Goal: Answer question/provide support

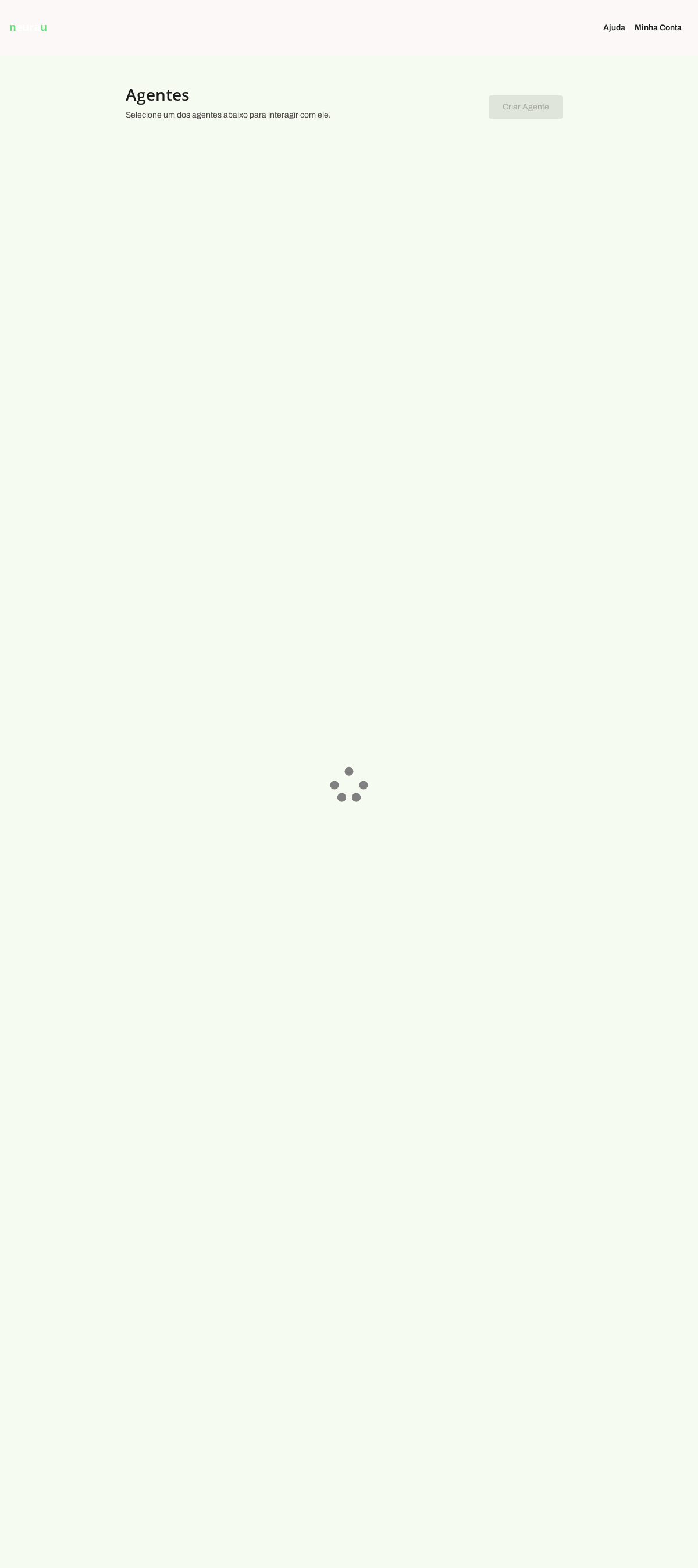
click at [415, 178] on div at bounding box center [349, 784] width 698 height 1568
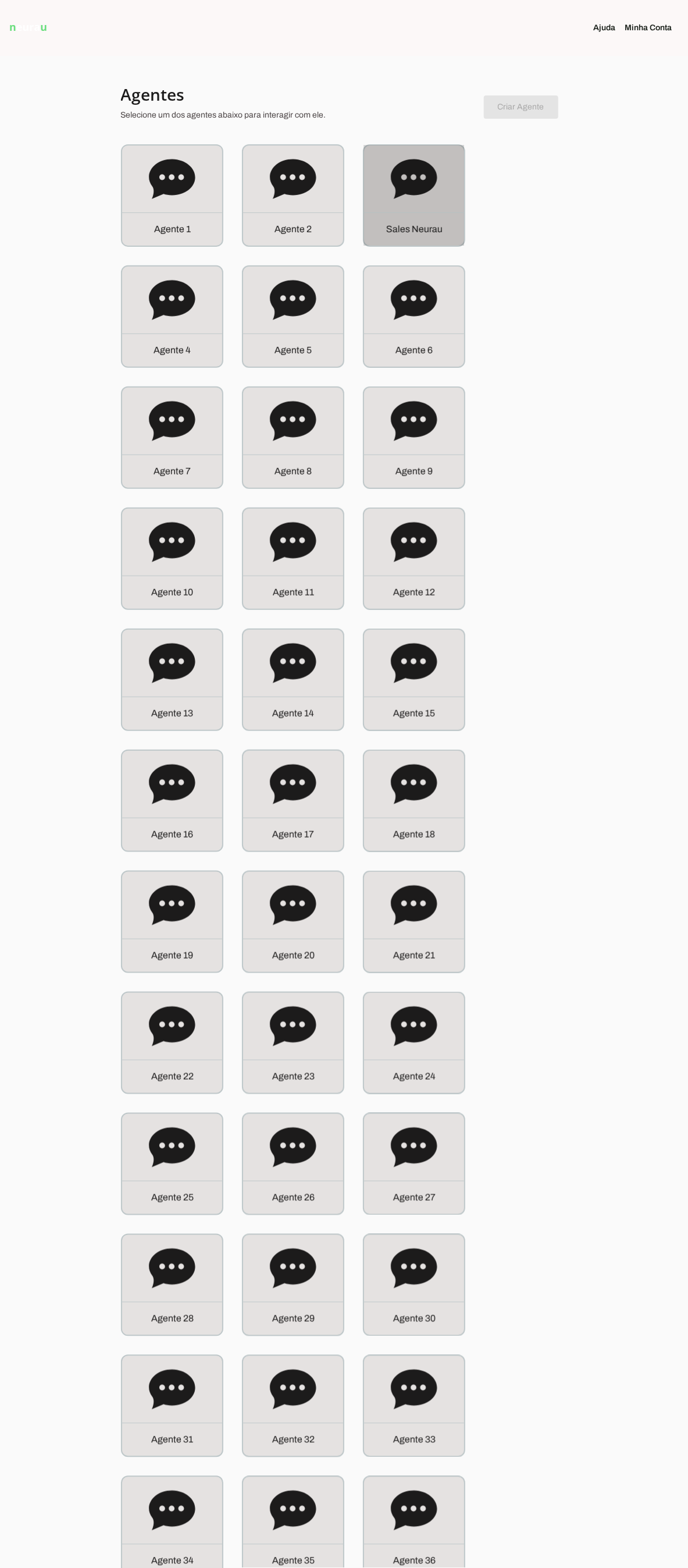
click at [425, 213] on div "S a l e s N e u r a u" at bounding box center [413, 229] width 100 height 33
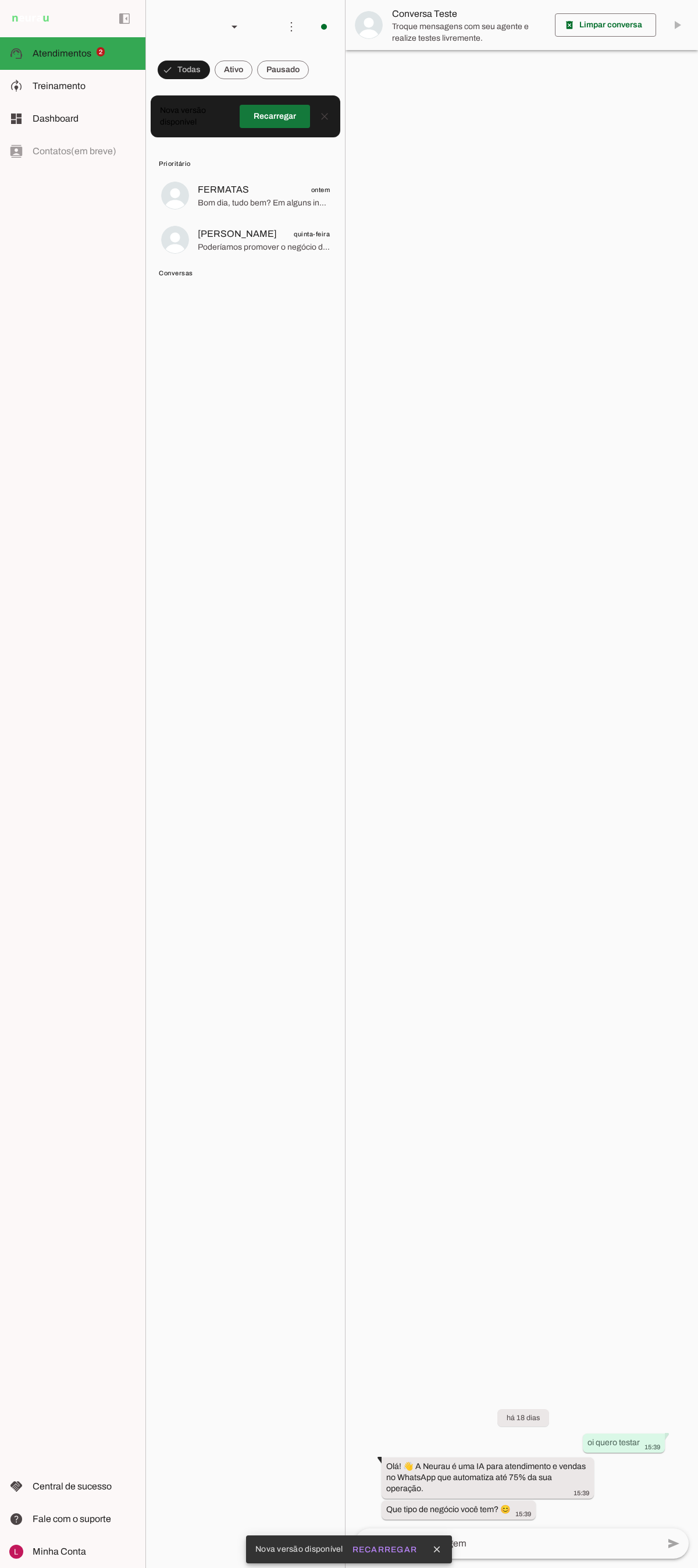
click at [260, 110] on span at bounding box center [275, 116] width 71 height 28
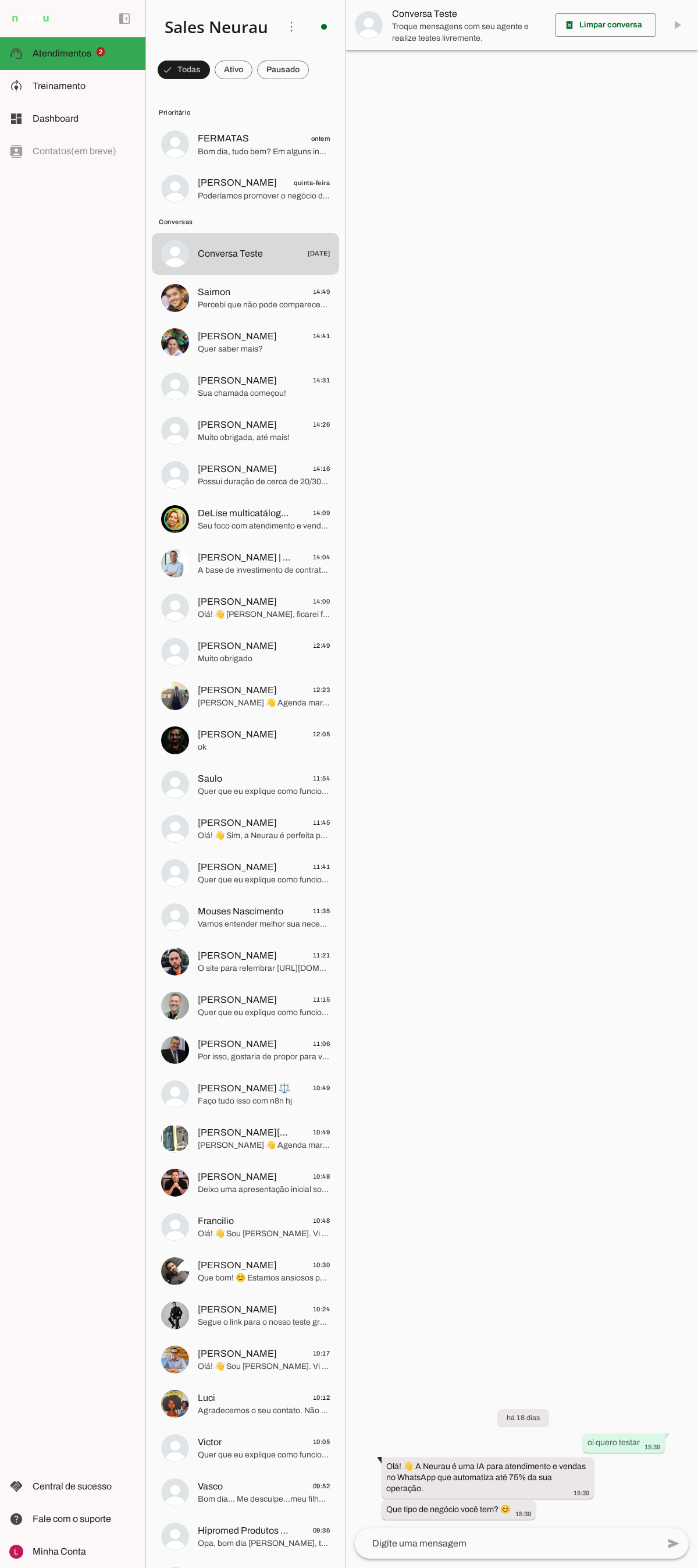
click at [0, 800] on div "left_panel_open left_panel_close" at bounding box center [73, 784] width 146 height 1568
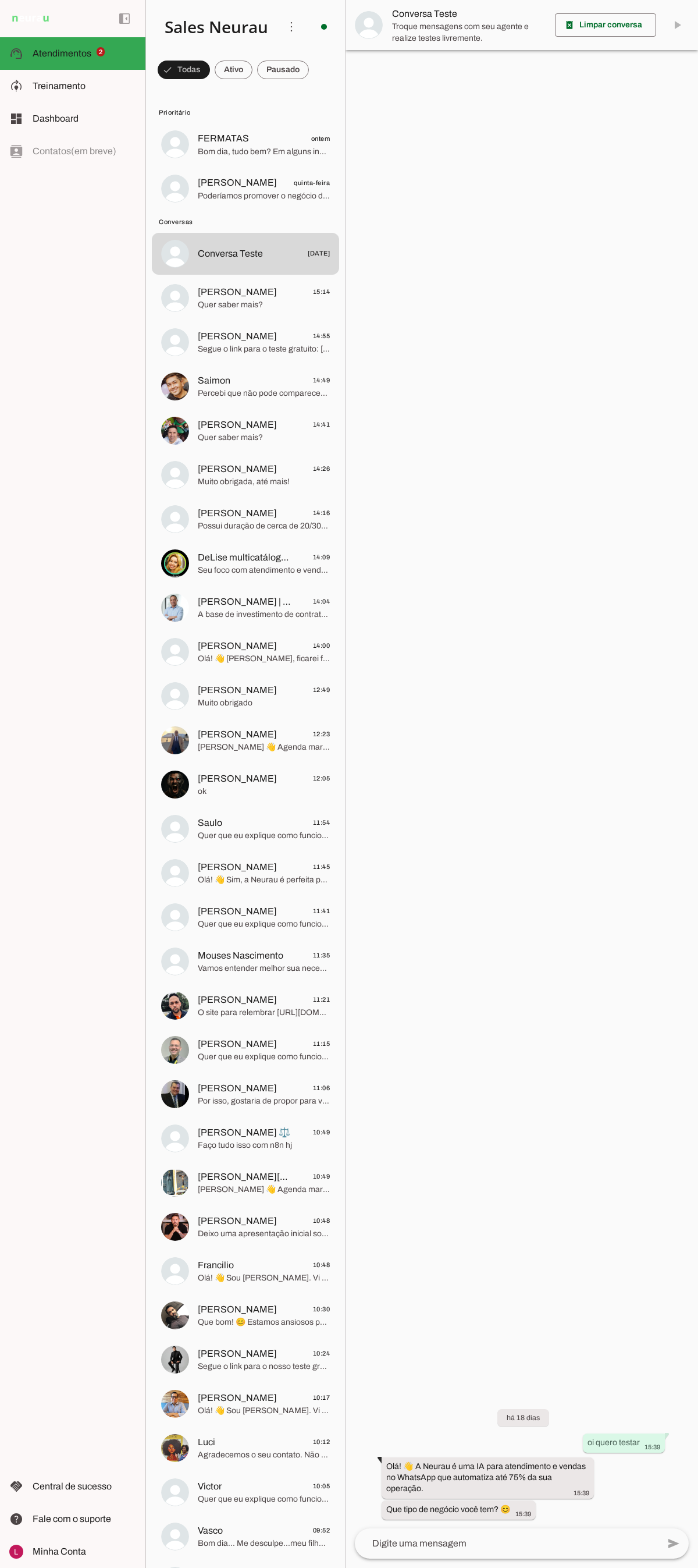
click at [581, 164] on div at bounding box center [521, 784] width 353 height 1568
click at [493, 912] on div at bounding box center [521, 784] width 353 height 1568
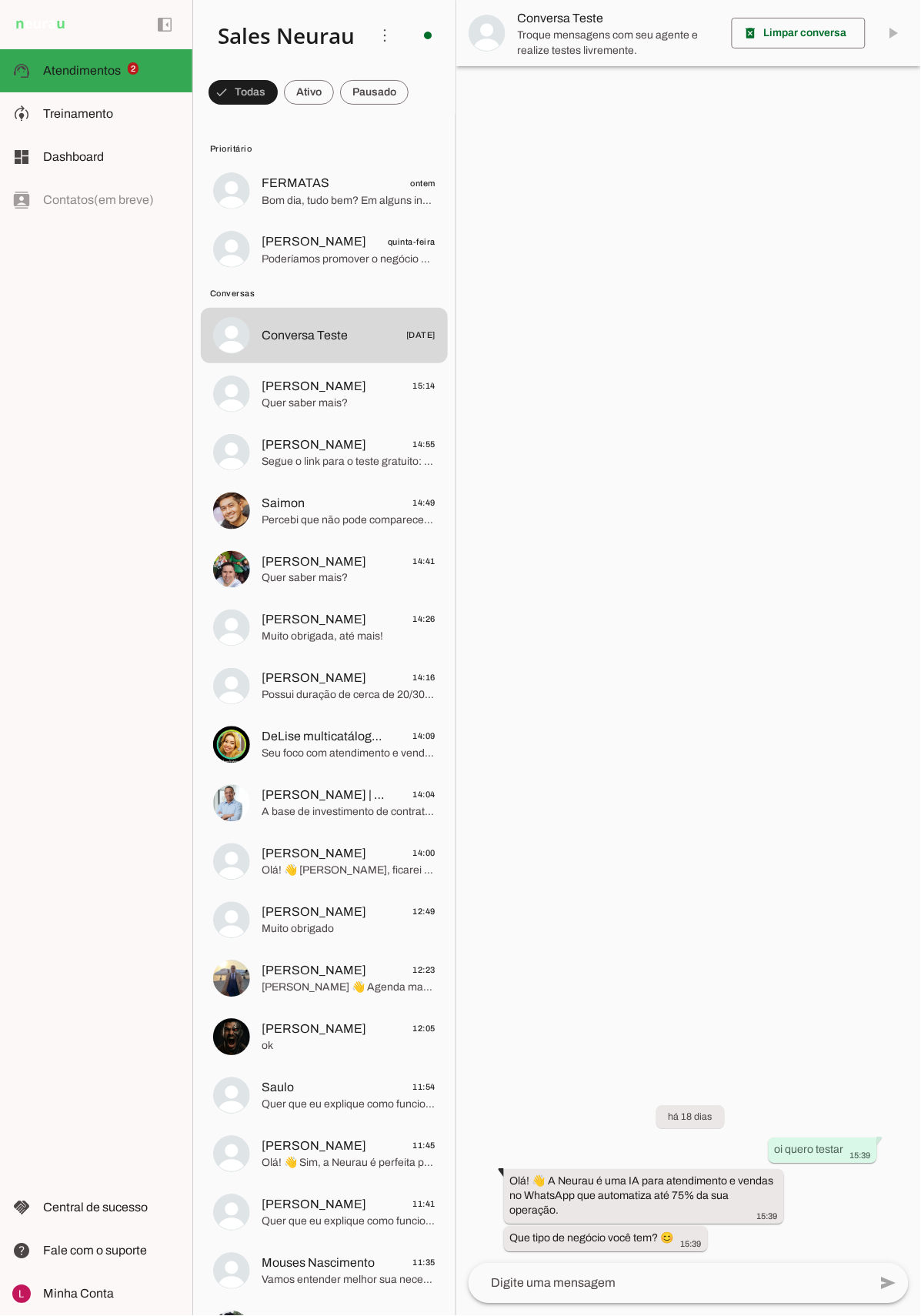
click at [599, 572] on div at bounding box center [688, 658] width 465 height 1316
click at [350, 455] on span "Segue o link para o teste gratuito: [URL][DOMAIN_NAME]" at bounding box center [349, 462] width 174 height 16
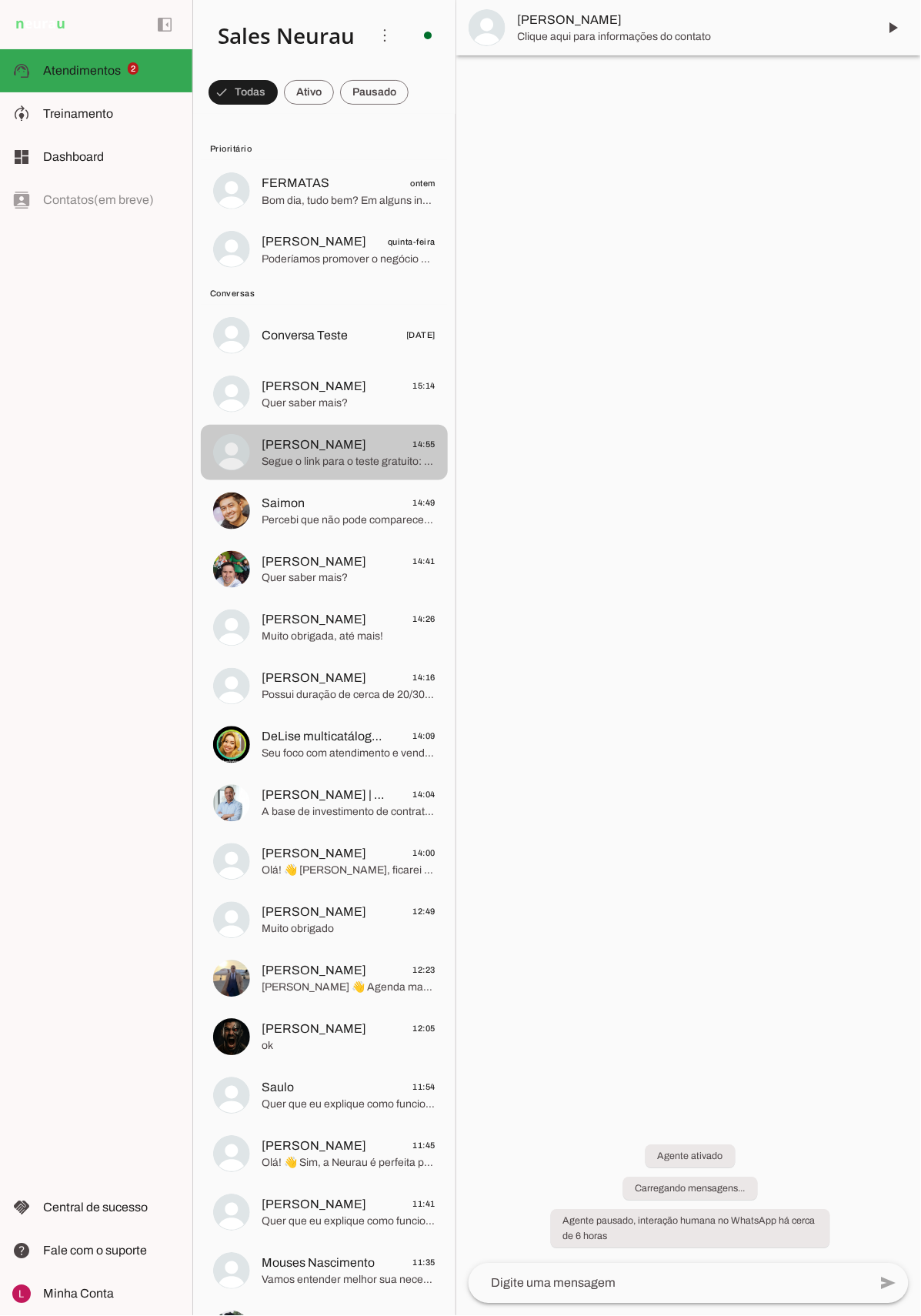
click at [334, 408] on span "Quer saber mais?" at bounding box center [349, 403] width 174 height 16
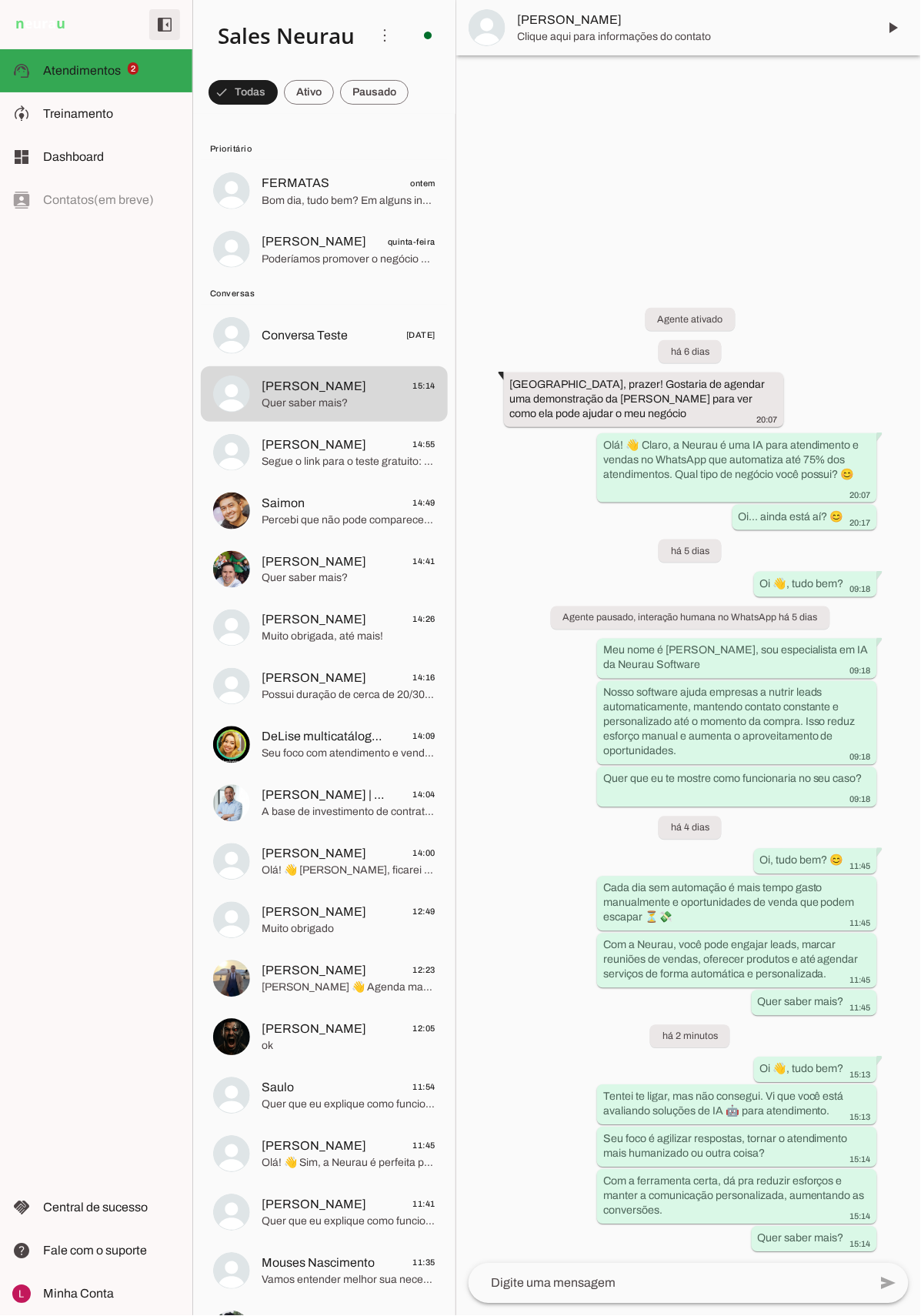
click at [162, 23] on span at bounding box center [164, 25] width 37 height 37
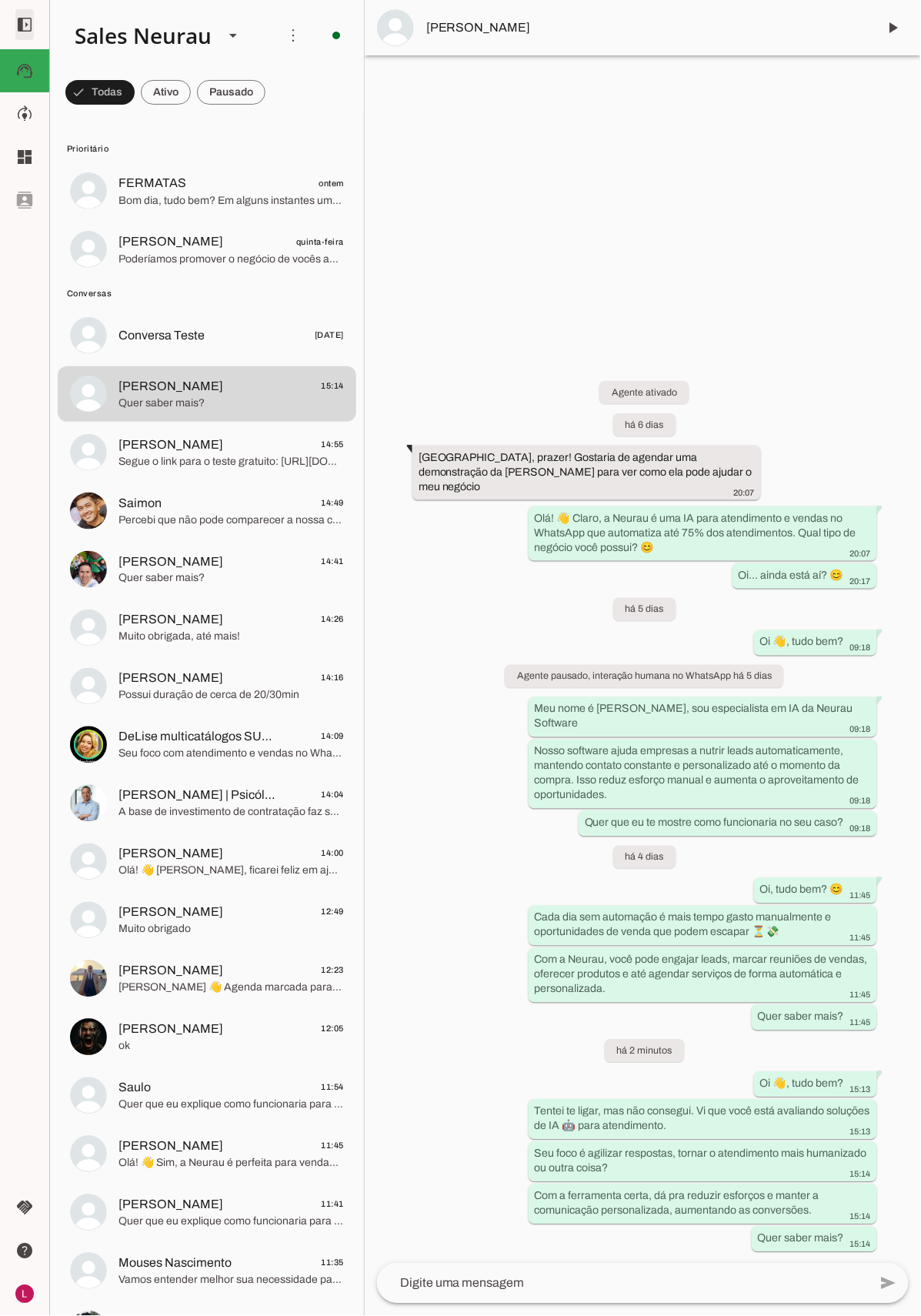
click at [7, 25] on span at bounding box center [25, 25] width 37 height 37
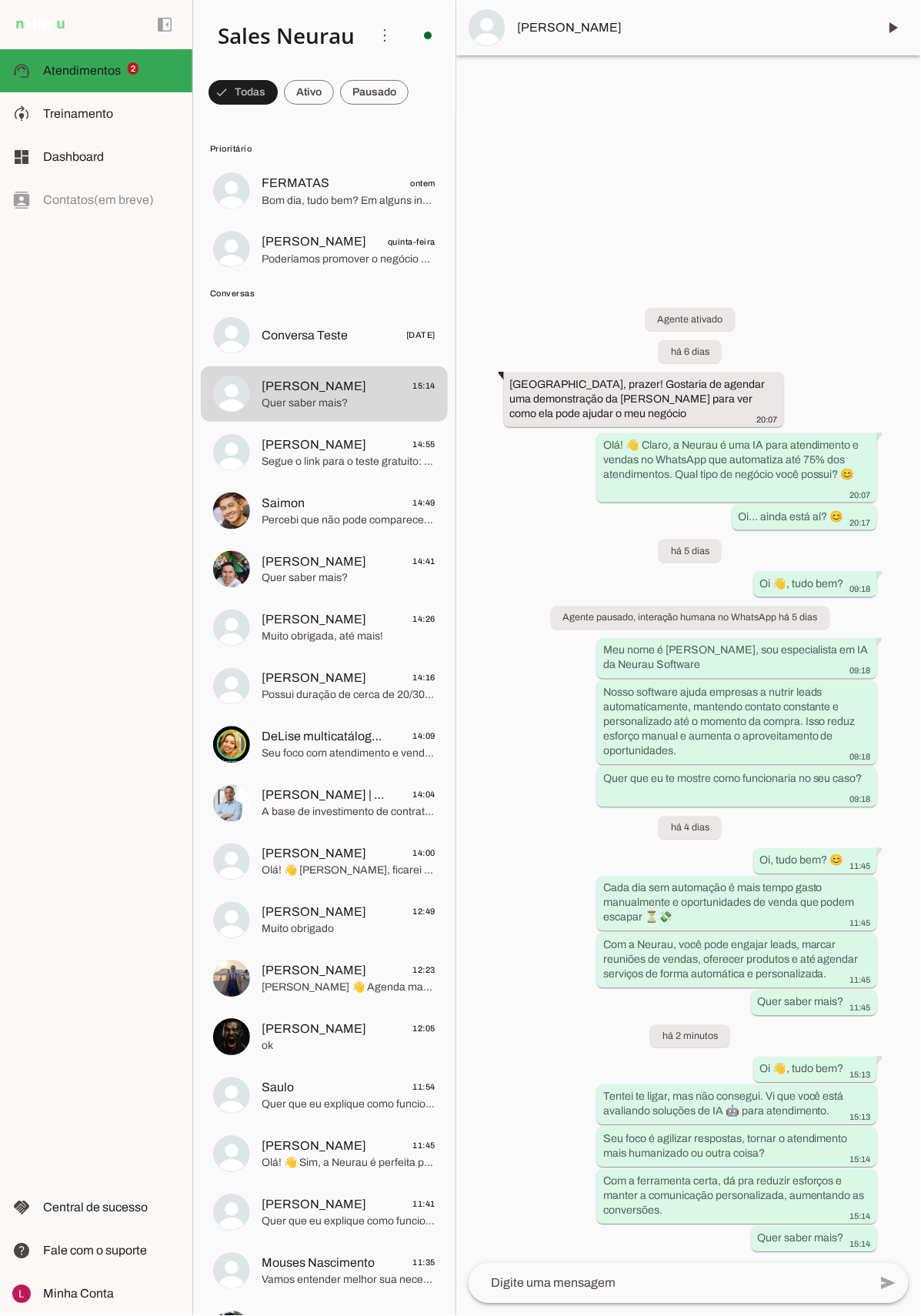
click at [581, 1016] on div "Agente ativado há 6 dias [GEOGRAPHIC_DATA], prazer! Gostaria de agendar uma dem…" at bounding box center [688, 768] width 465 height 990
click at [537, 644] on div "Agente ativado há 6 dias [GEOGRAPHIC_DATA], prazer! Gostaria de agendar uma dem…" at bounding box center [688, 768] width 465 height 990
click at [609, 624] on whatsapp-system-message-bubble "Agente pausado, interação humana no WhatsApp há 5 dias" at bounding box center [691, 617] width 280 height 23
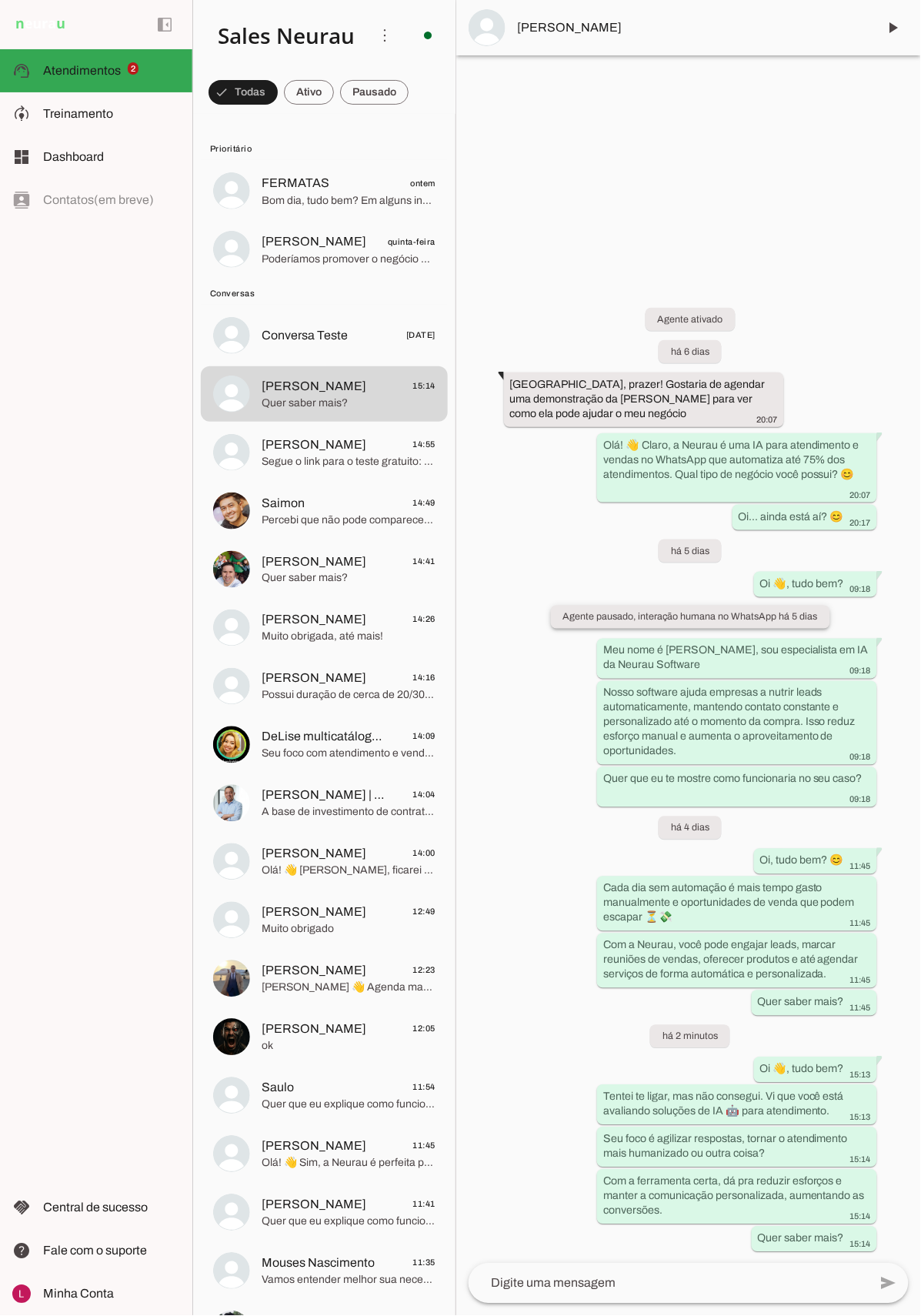
click at [0, 0] on slot "Agente pausado, interação humana no WhatsApp há 5 dias" at bounding box center [0, 0] width 0 height 0
click at [506, 674] on div "Agente ativado há 6 dias [GEOGRAPHIC_DATA], prazer! Gostaria de agendar uma dem…" at bounding box center [688, 768] width 465 height 990
